Goal: Task Accomplishment & Management: Manage account settings

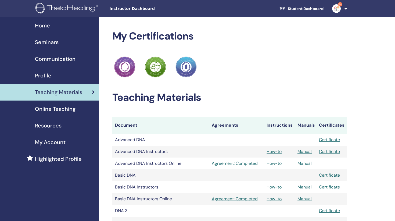
click at [55, 43] on span "Seminars" at bounding box center [47, 42] width 24 height 8
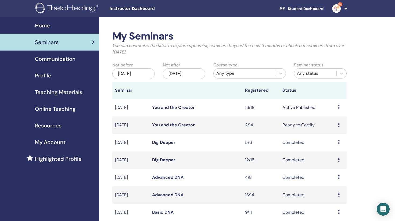
click at [339, 106] on icon at bounding box center [339, 107] width 2 height 4
click at [334, 128] on link "Attendees" at bounding box center [336, 127] width 20 height 6
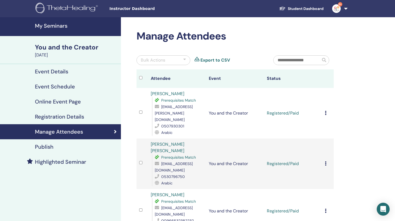
click at [325, 111] on icon at bounding box center [326, 113] width 2 height 4
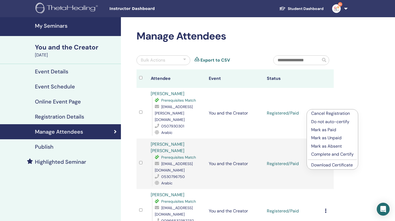
click at [326, 156] on p "Complete and Certify" at bounding box center [332, 154] width 42 height 6
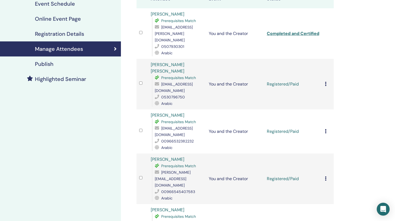
scroll to position [84, 0]
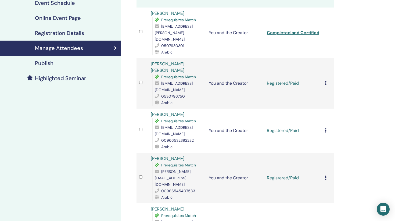
click at [326, 81] on icon at bounding box center [326, 83] width 2 height 4
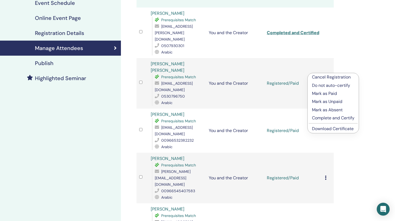
click at [319, 118] on p "Complete and Certify" at bounding box center [333, 118] width 42 height 6
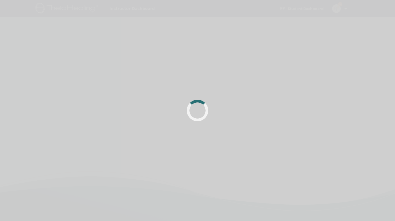
scroll to position [84, 0]
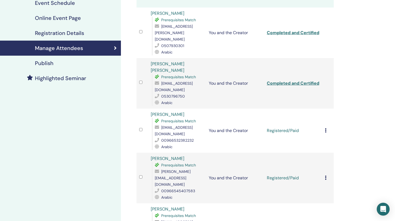
click at [326, 128] on icon at bounding box center [326, 130] width 2 height 4
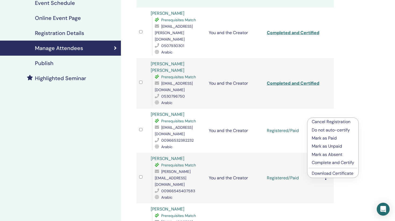
click at [325, 162] on p "Complete and Certify" at bounding box center [333, 162] width 42 height 6
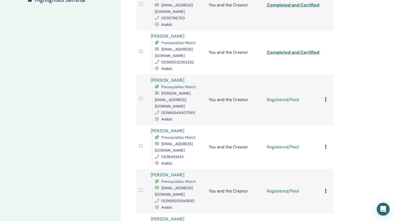
scroll to position [162, 0]
click at [326, 97] on icon at bounding box center [326, 99] width 2 height 4
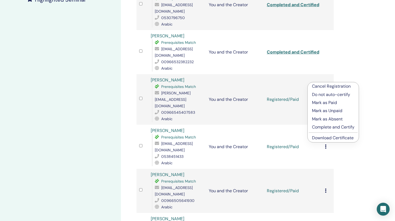
click at [317, 127] on p "Complete and Certify" at bounding box center [333, 127] width 42 height 6
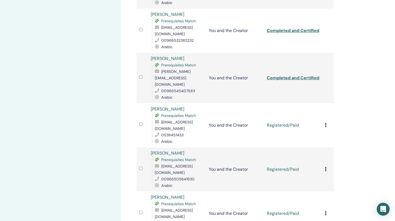
scroll to position [191, 0]
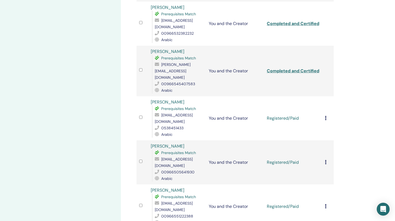
click at [326, 116] on icon at bounding box center [326, 118] width 2 height 4
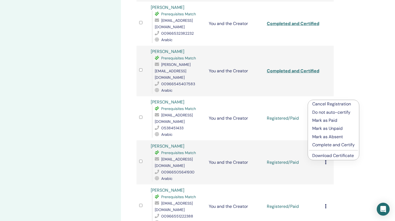
click at [327, 146] on p "Complete and Certify" at bounding box center [333, 145] width 42 height 6
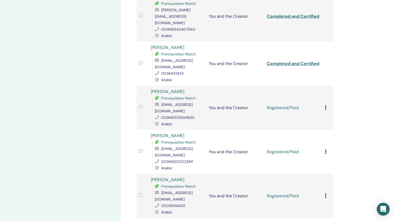
scroll to position [247, 0]
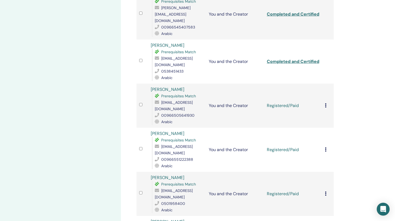
click at [326, 103] on icon at bounding box center [326, 105] width 2 height 4
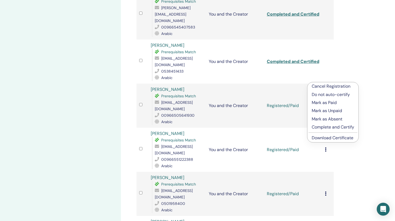
click at [324, 125] on p "Complete and Certify" at bounding box center [333, 127] width 42 height 6
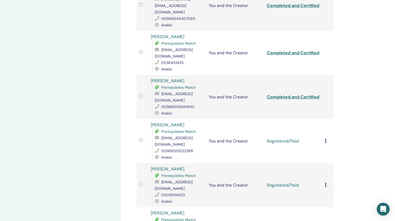
scroll to position [256, 0]
click at [326, 139] on icon at bounding box center [326, 141] width 2 height 4
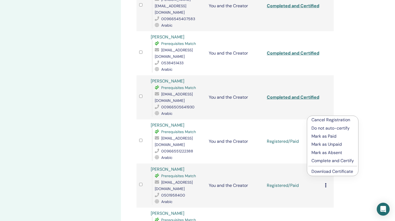
click at [322, 160] on p "Complete and Certify" at bounding box center [333, 161] width 42 height 6
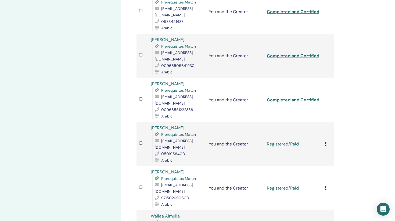
scroll to position [298, 0]
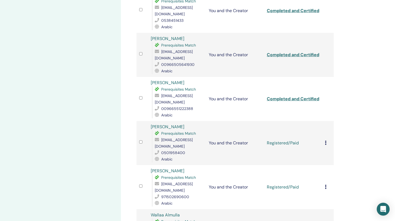
click at [326, 141] on icon at bounding box center [326, 143] width 2 height 4
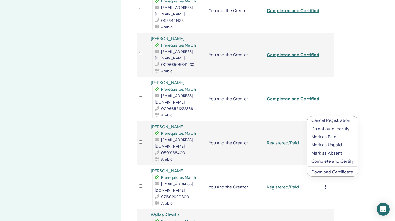
click at [325, 162] on p "Complete and Certify" at bounding box center [333, 161] width 42 height 6
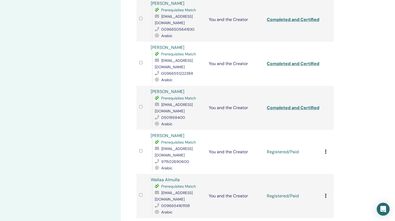
scroll to position [358, 0]
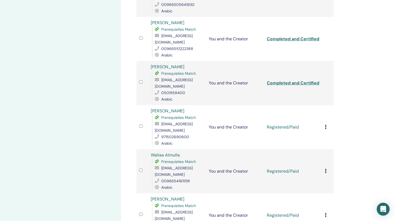
click at [325, 125] on icon at bounding box center [326, 127] width 2 height 4
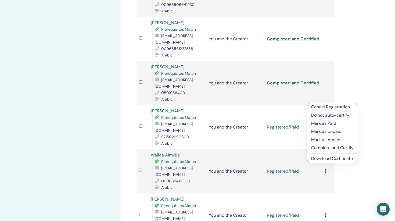
click at [326, 148] on p "Complete and Certify" at bounding box center [332, 148] width 42 height 6
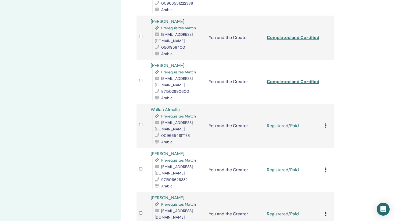
scroll to position [413, 0]
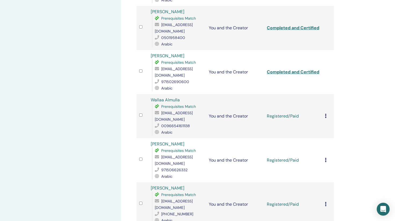
click at [326, 114] on icon at bounding box center [326, 116] width 2 height 4
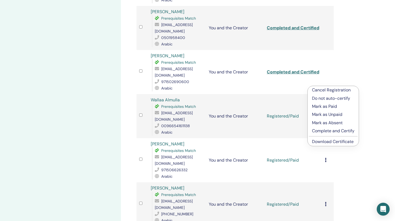
click at [325, 132] on p "Complete and Certify" at bounding box center [333, 131] width 42 height 6
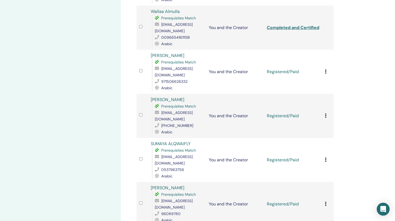
scroll to position [498, 0]
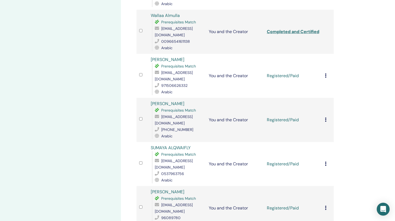
click at [326, 73] on icon at bounding box center [326, 75] width 2 height 4
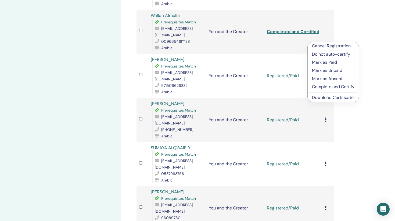
click at [321, 86] on p "Complete and Certify" at bounding box center [333, 87] width 42 height 6
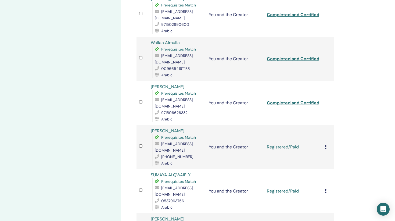
scroll to position [476, 0]
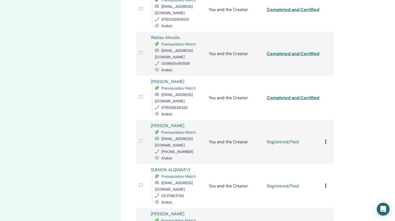
click at [325, 140] on icon at bounding box center [326, 142] width 2 height 4
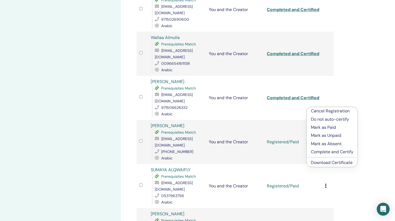
click at [319, 153] on p "Complete and Certify" at bounding box center [332, 152] width 42 height 6
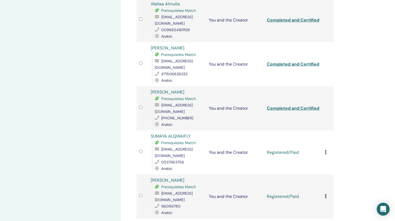
scroll to position [518, 0]
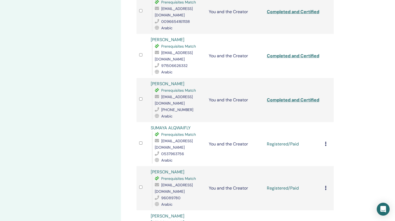
click at [325, 122] on td "Cancel Registration Do not auto-certify Mark as Paid Mark as Unpaid Mark as Abs…" at bounding box center [328, 144] width 12 height 44
click at [326, 142] on icon at bounding box center [326, 144] width 2 height 4
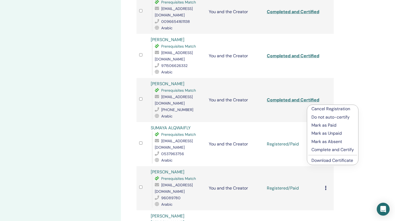
click at [319, 149] on p "Complete and Certify" at bounding box center [333, 150] width 42 height 6
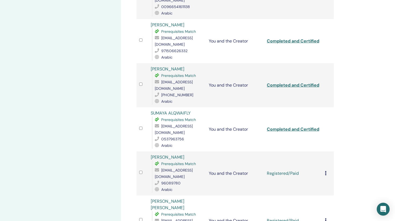
scroll to position [530, 0]
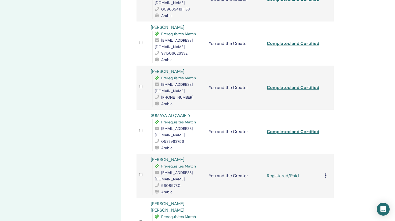
click at [325, 173] on icon at bounding box center [326, 175] width 2 height 4
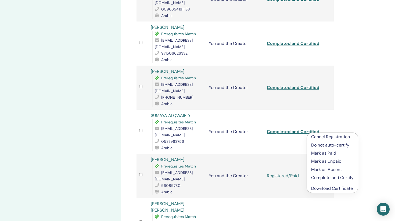
click at [318, 176] on p "Complete and Certify" at bounding box center [332, 178] width 42 height 6
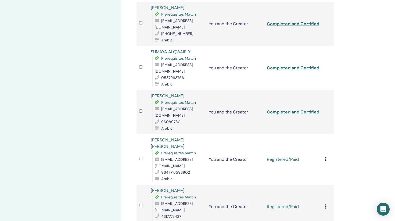
scroll to position [595, 0]
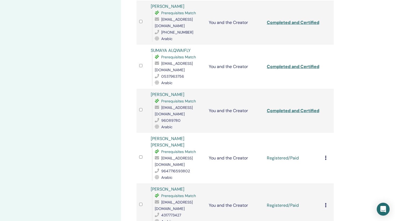
click at [326, 156] on icon at bounding box center [326, 158] width 2 height 4
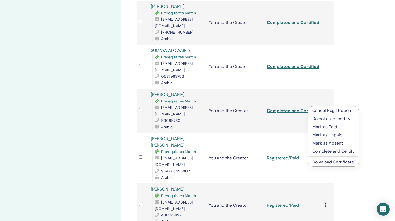
click at [321, 150] on p "Complete and Certify" at bounding box center [333, 151] width 42 height 6
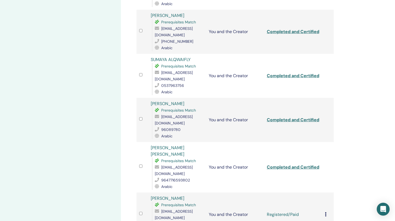
scroll to position [587, 0]
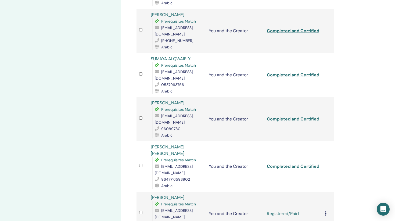
click at [326, 211] on icon at bounding box center [326, 213] width 2 height 4
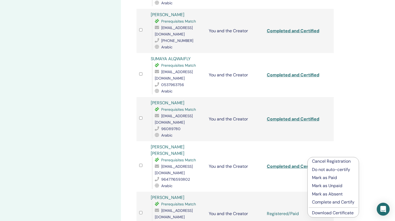
click at [319, 203] on p "Complete and Certify" at bounding box center [333, 202] width 42 height 6
